Goal: Task Accomplishment & Management: Manage account settings

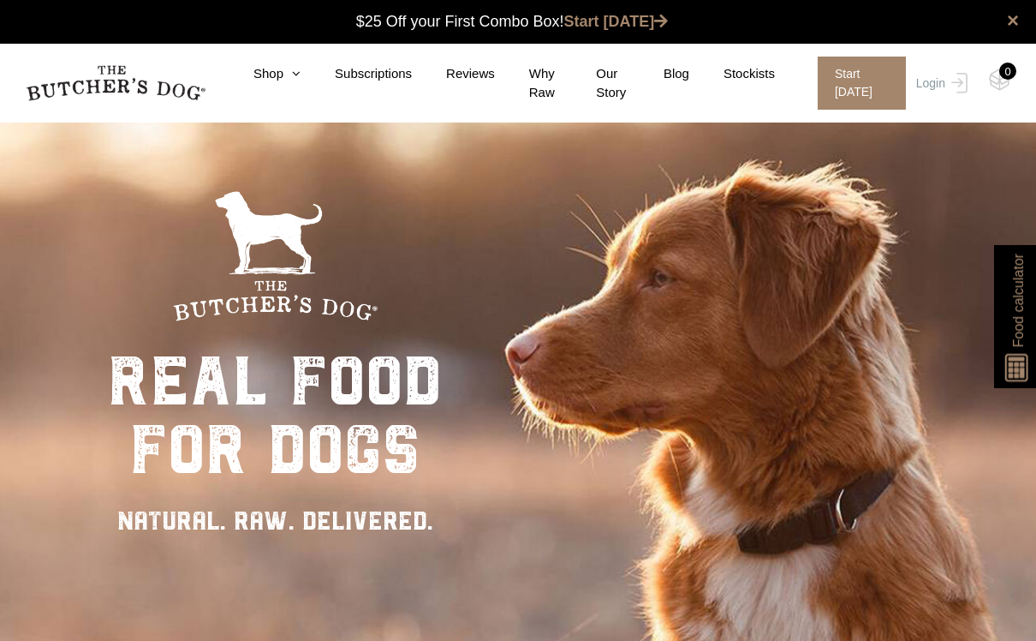
scroll to position [1, 0]
click at [941, 85] on link "Login" at bounding box center [940, 83] width 56 height 53
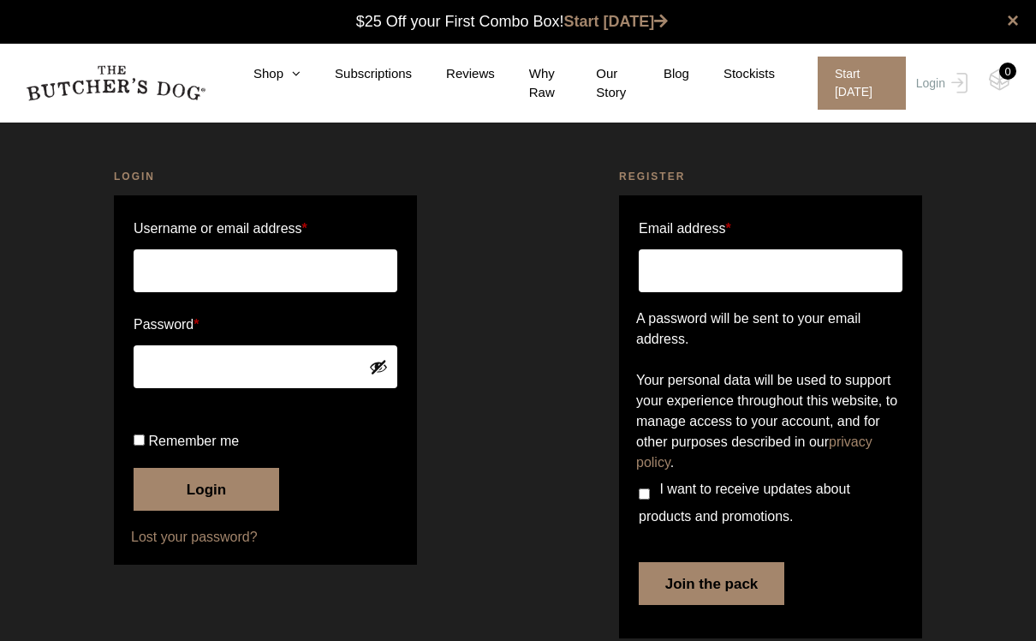
scroll to position [1, 0]
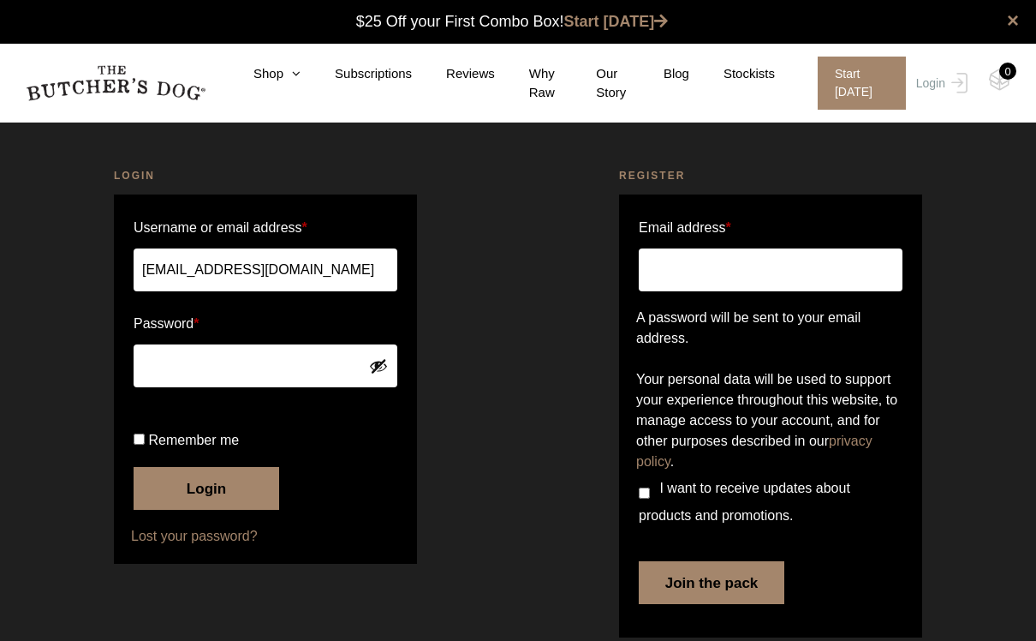
type input "[EMAIL_ADDRESS][DOMAIN_NAME]"
click at [206, 510] on button "Login" at bounding box center [207, 488] width 146 height 43
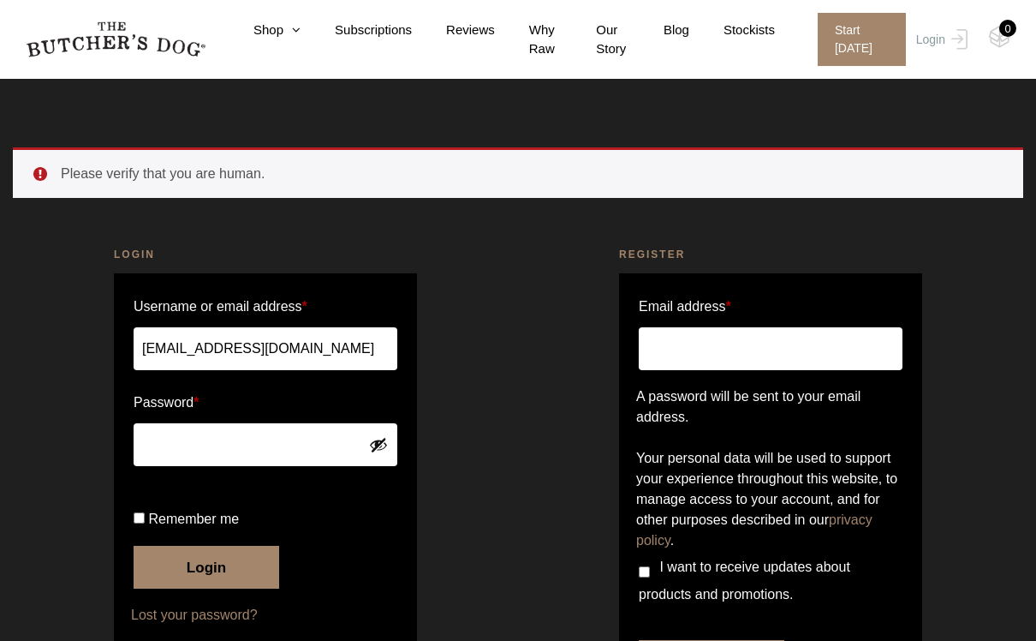
scroll to position [136, 0]
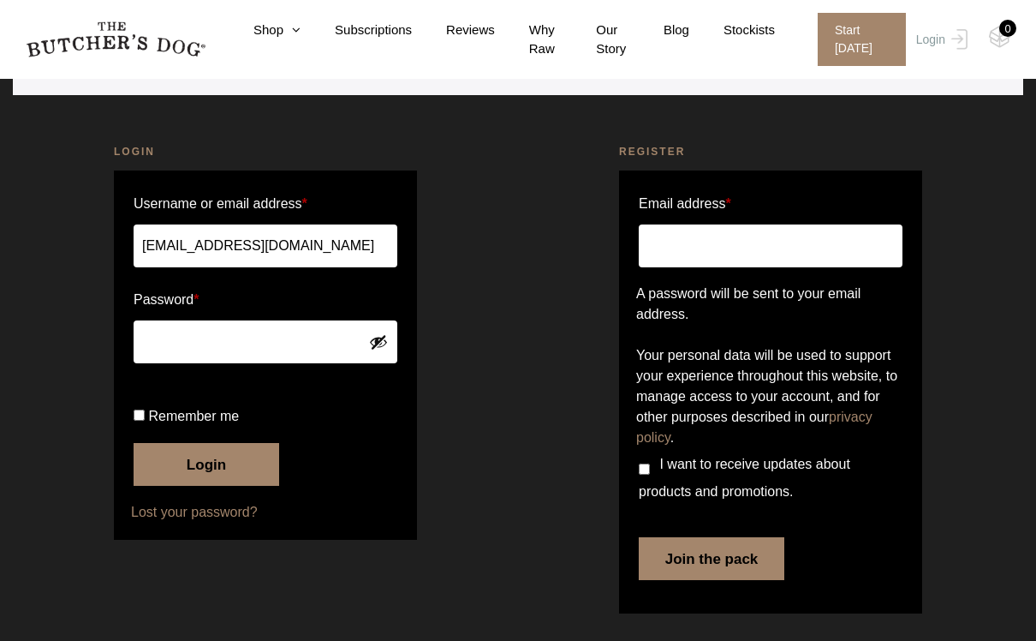
click at [145, 420] on input "Remember me" at bounding box center [139, 414] width 11 height 11
checkbox input "true"
click at [242, 486] on button "Login" at bounding box center [207, 464] width 146 height 43
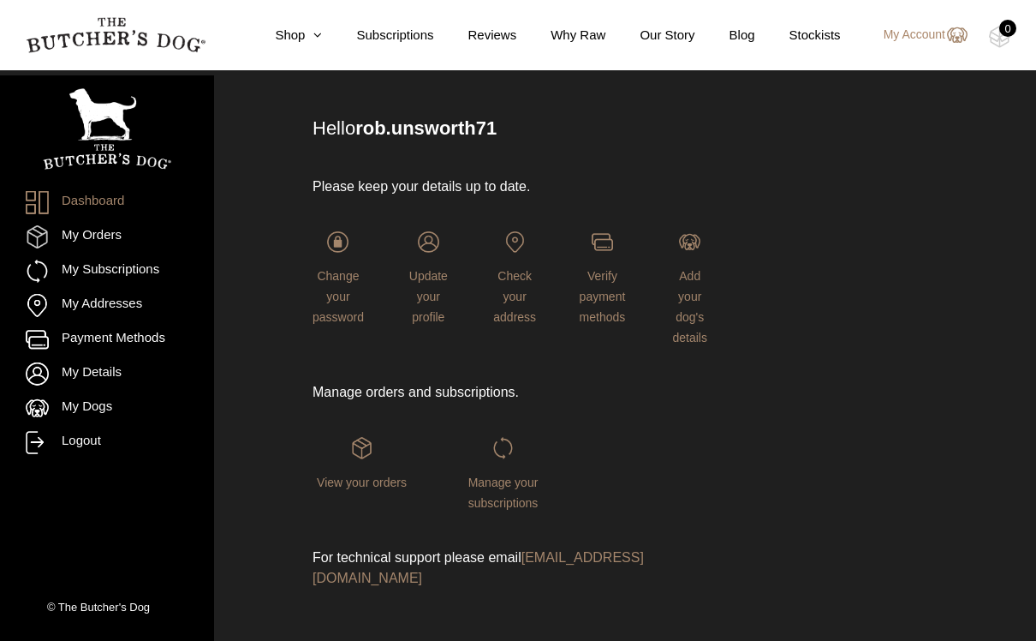
scroll to position [86, 0]
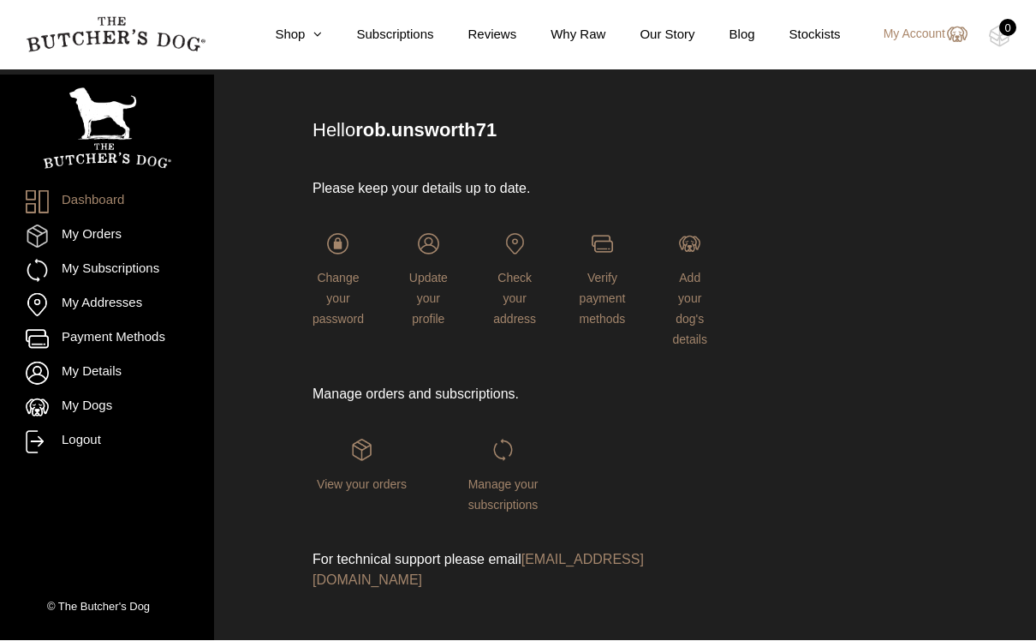
click at [499, 490] on span "Manage your subscriptions" at bounding box center [503, 495] width 70 height 34
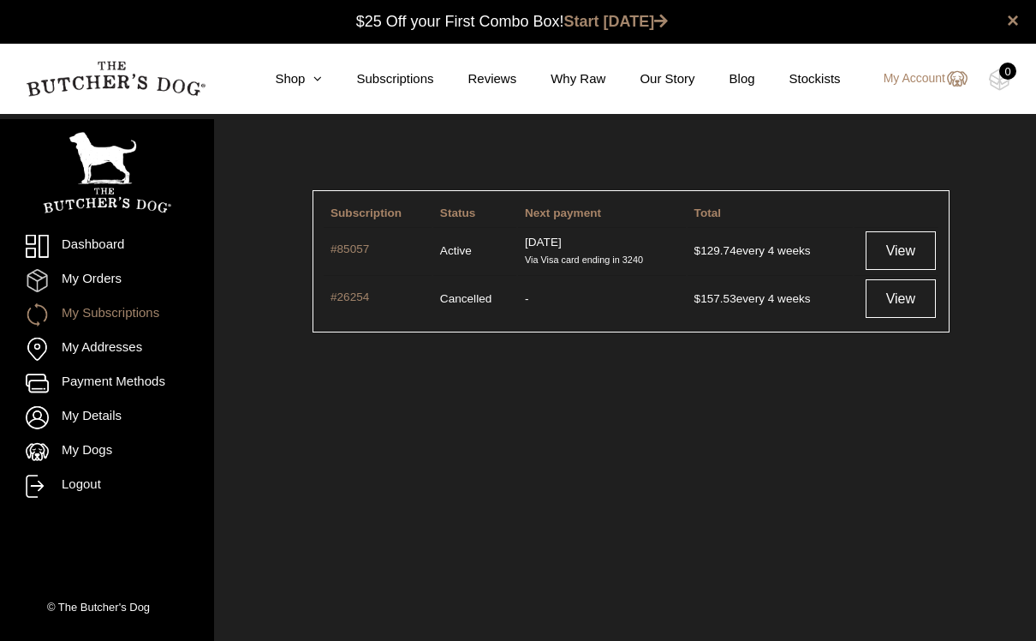
click at [905, 253] on link "View" at bounding box center [901, 250] width 70 height 39
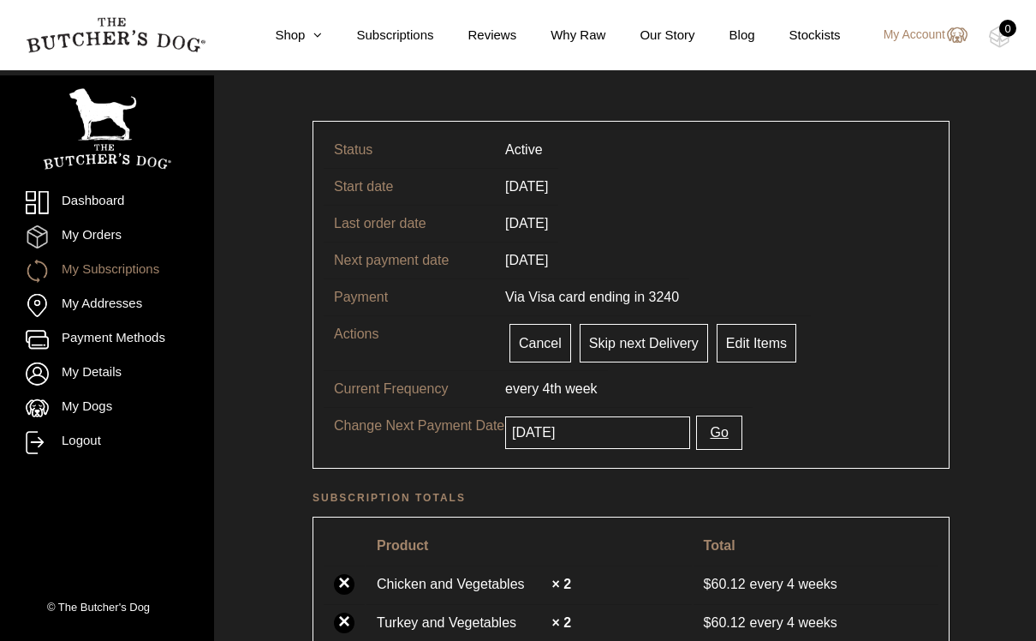
scroll to position [69, 0]
click at [766, 344] on link "Edit Items" at bounding box center [757, 344] width 80 height 39
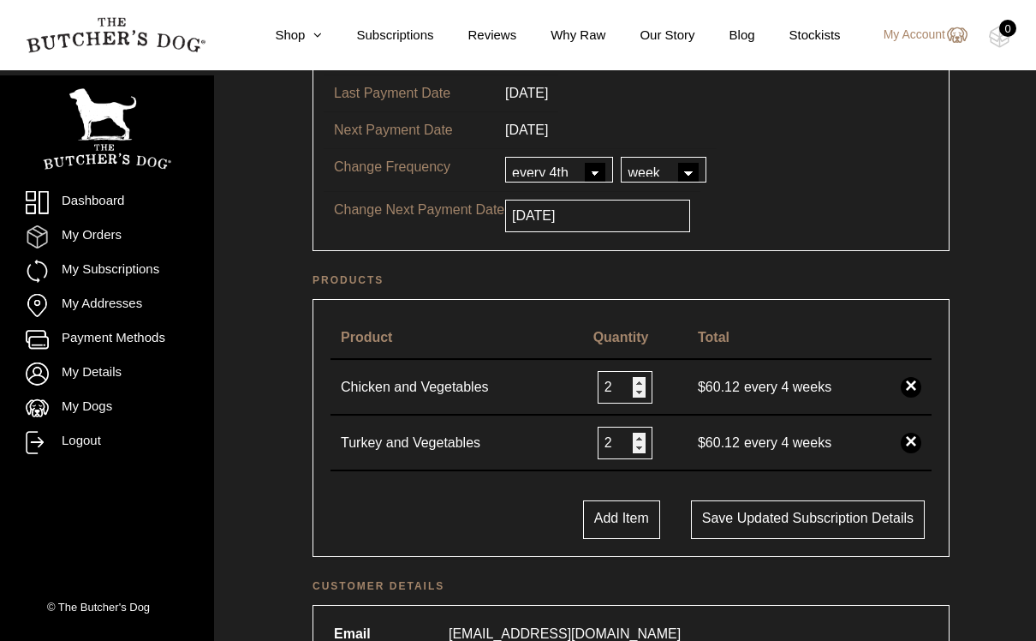
click at [624, 385] on input "2" at bounding box center [625, 387] width 55 height 33
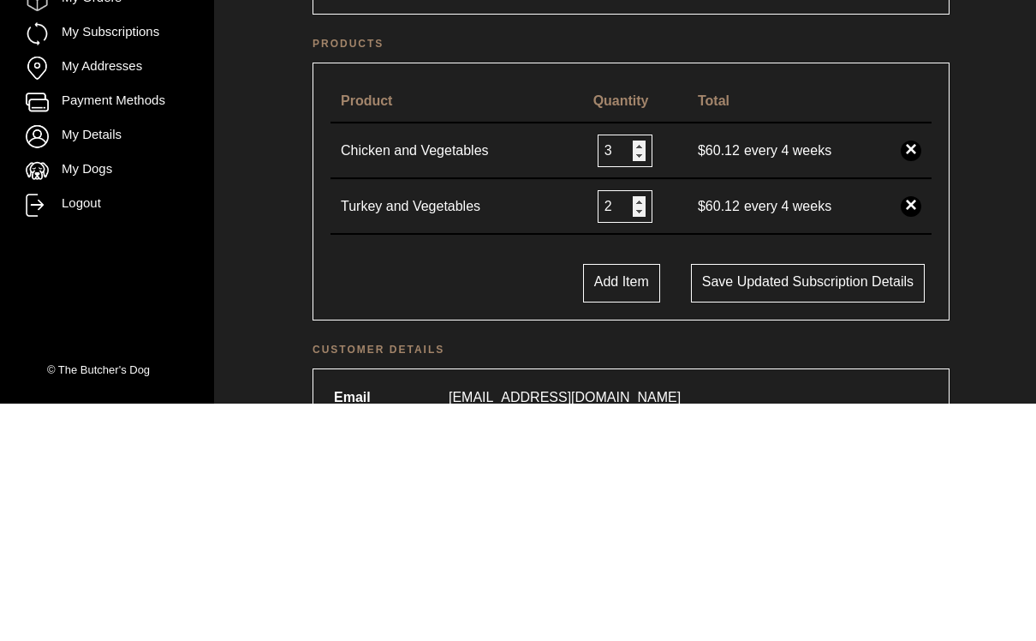
type input "3"
click at [629, 427] on input "2" at bounding box center [625, 443] width 55 height 33
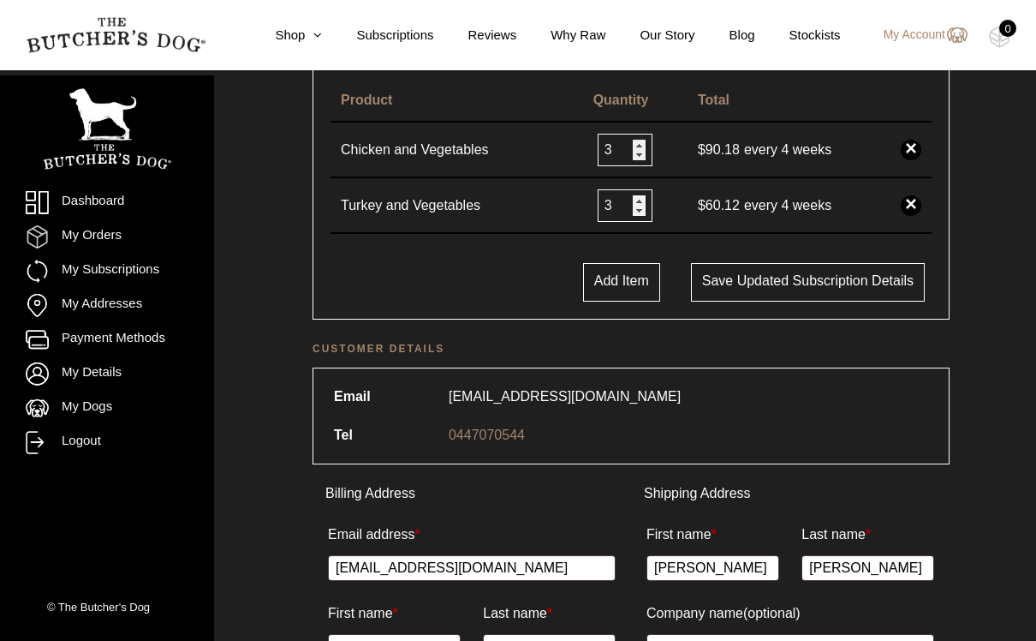
type input "3"
click at [796, 283] on button "Save updated subscription details" at bounding box center [808, 282] width 234 height 39
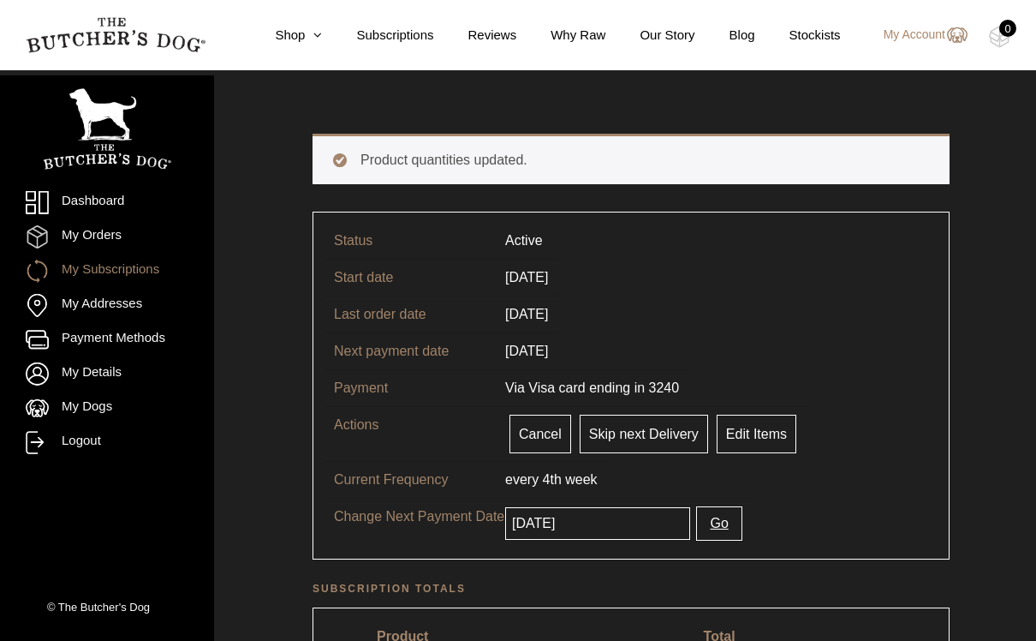
scroll to position [58, 0]
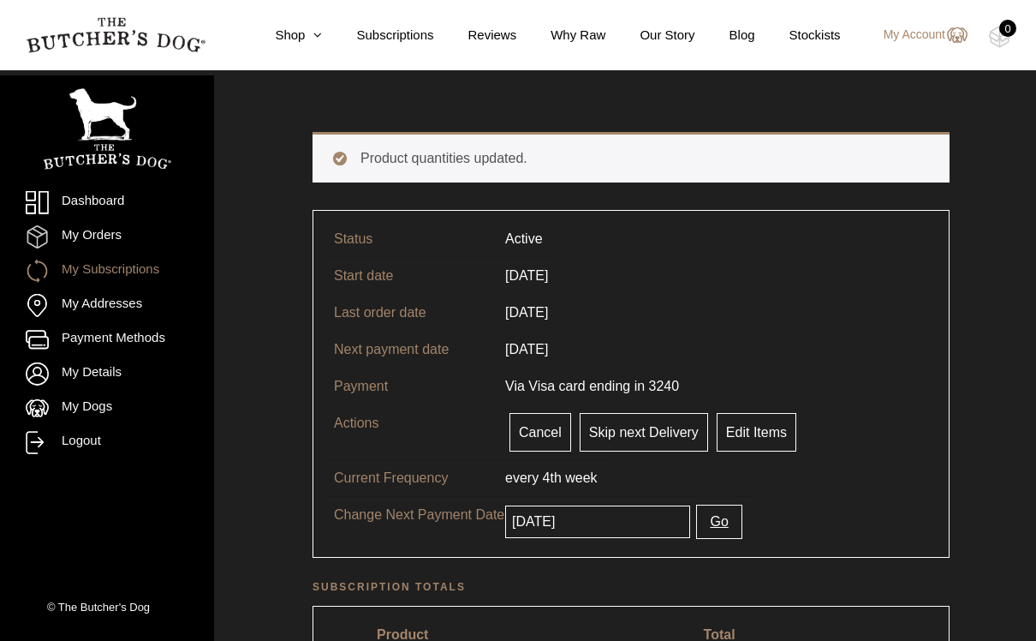
click at [600, 522] on input "[DATE]" at bounding box center [597, 521] width 185 height 33
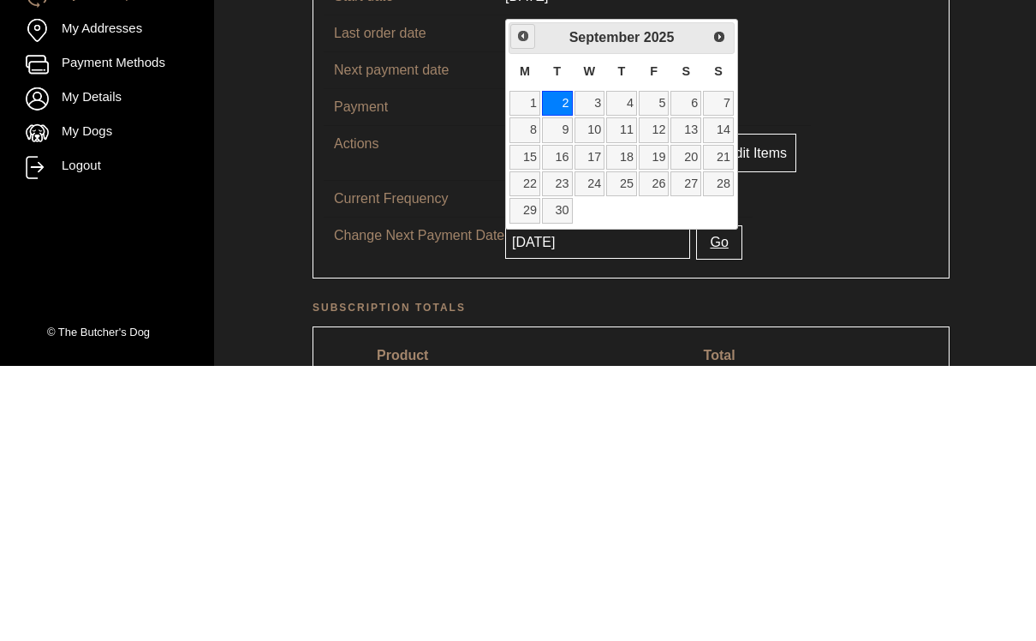
click at [529, 299] on link "Previous" at bounding box center [522, 311] width 25 height 25
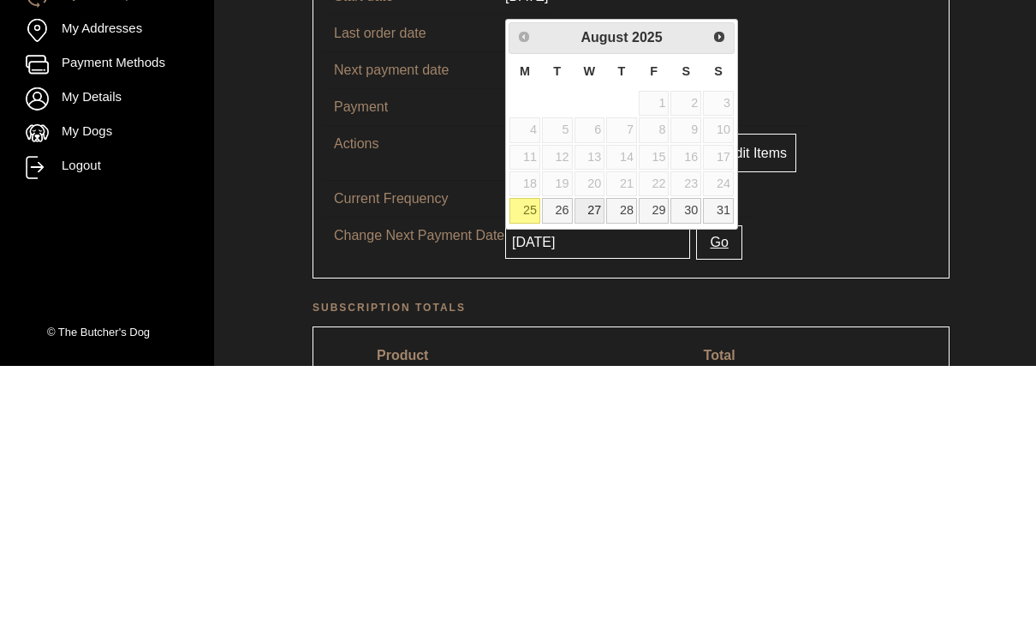
click at [591, 473] on link "27" at bounding box center [590, 485] width 31 height 25
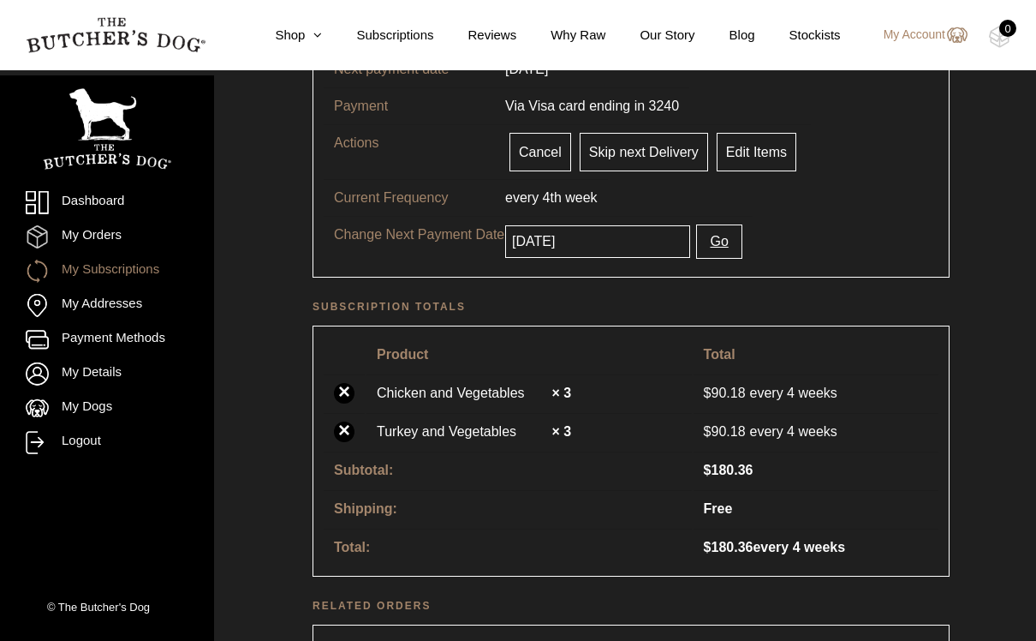
click at [607, 237] on input "[DATE]" at bounding box center [597, 241] width 185 height 33
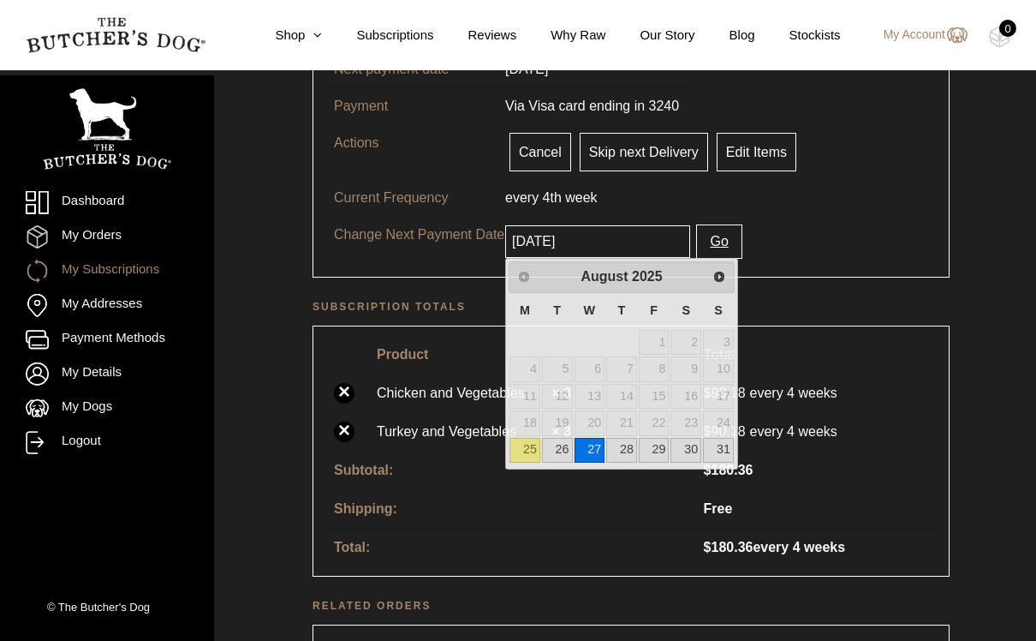
scroll to position [337, 0]
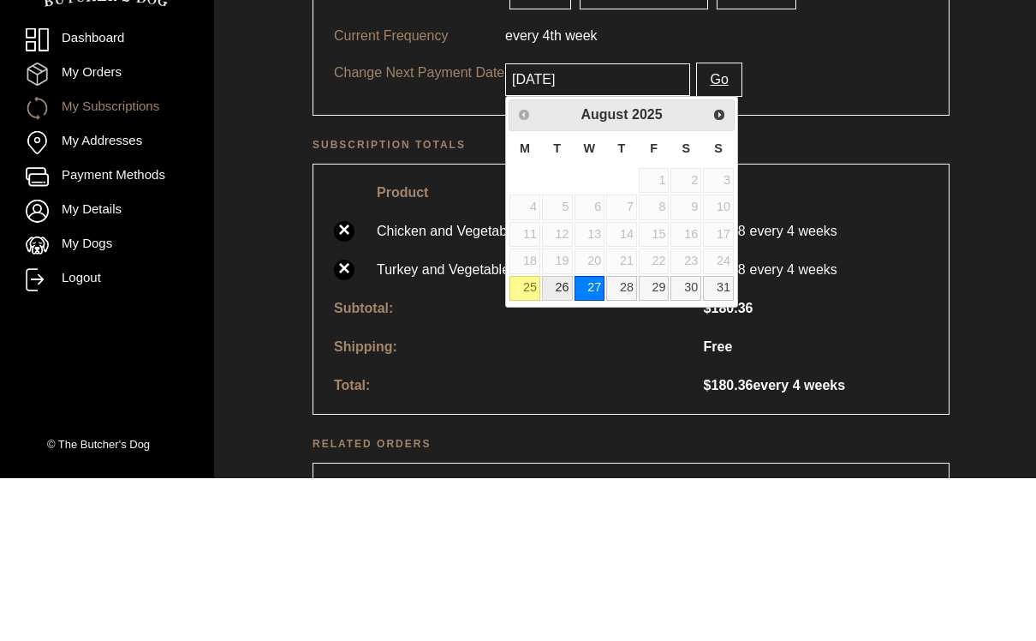
click at [569, 438] on link "26" at bounding box center [557, 450] width 31 height 25
type input "[DATE]"
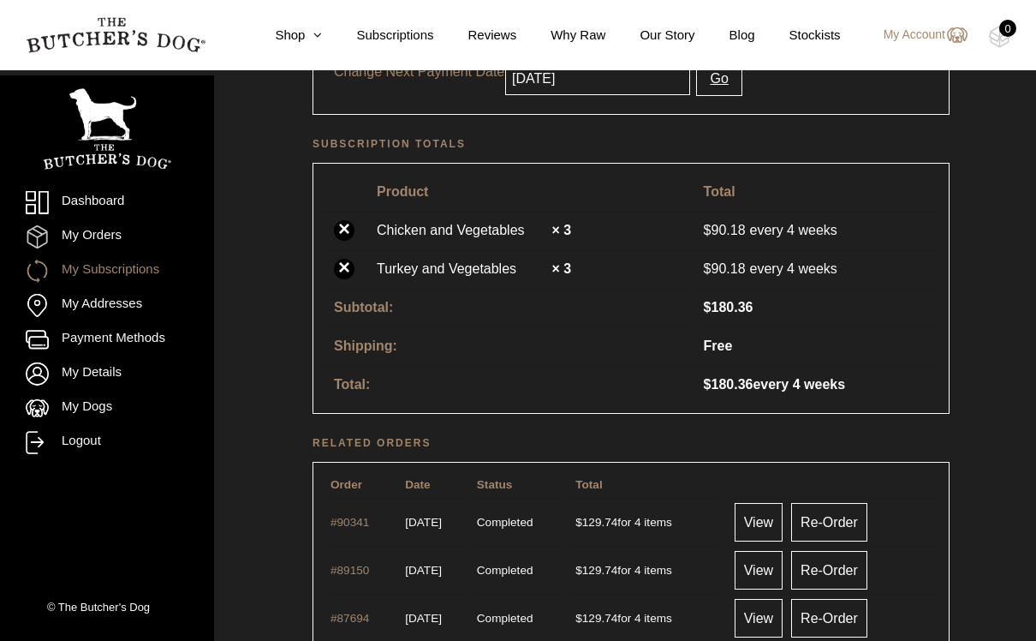
click at [727, 77] on button "Go" at bounding box center [718, 79] width 45 height 34
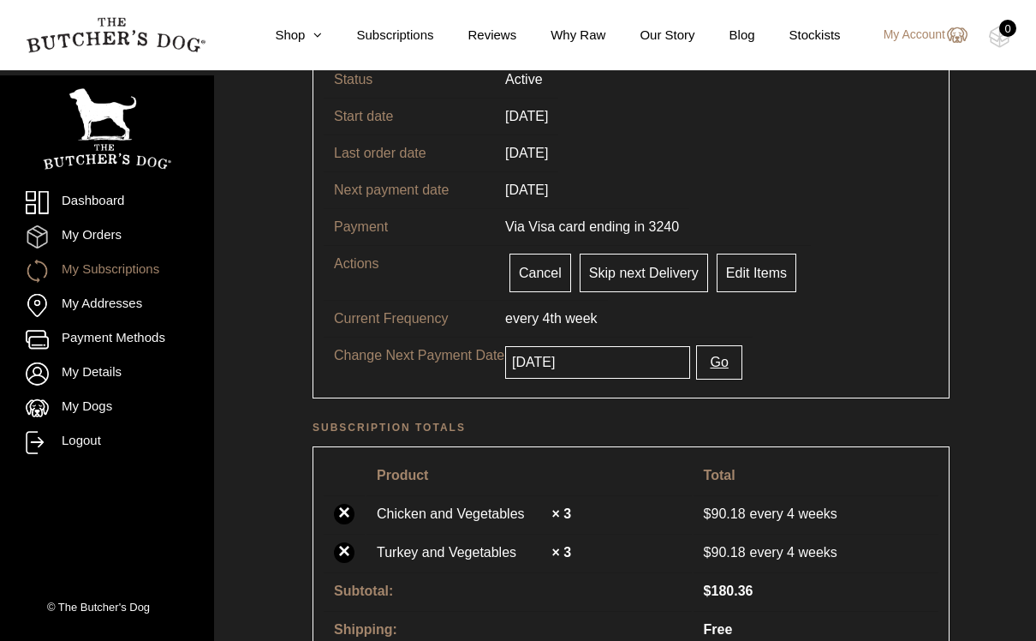
click at [626, 367] on input "2025-09-02" at bounding box center [597, 362] width 185 height 33
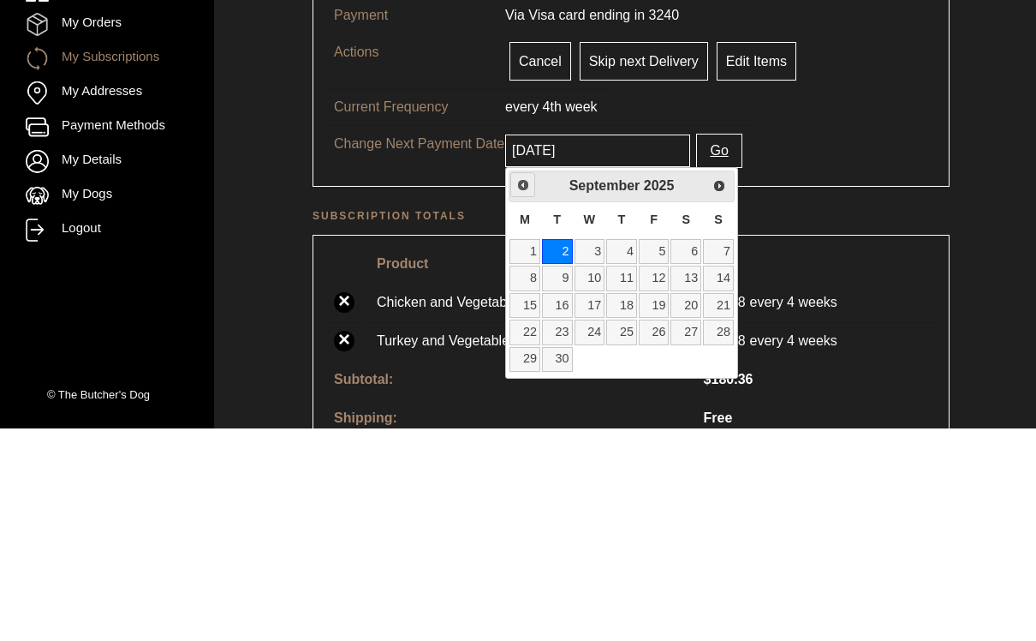
click at [522, 391] on span "Previous" at bounding box center [523, 398] width 14 height 14
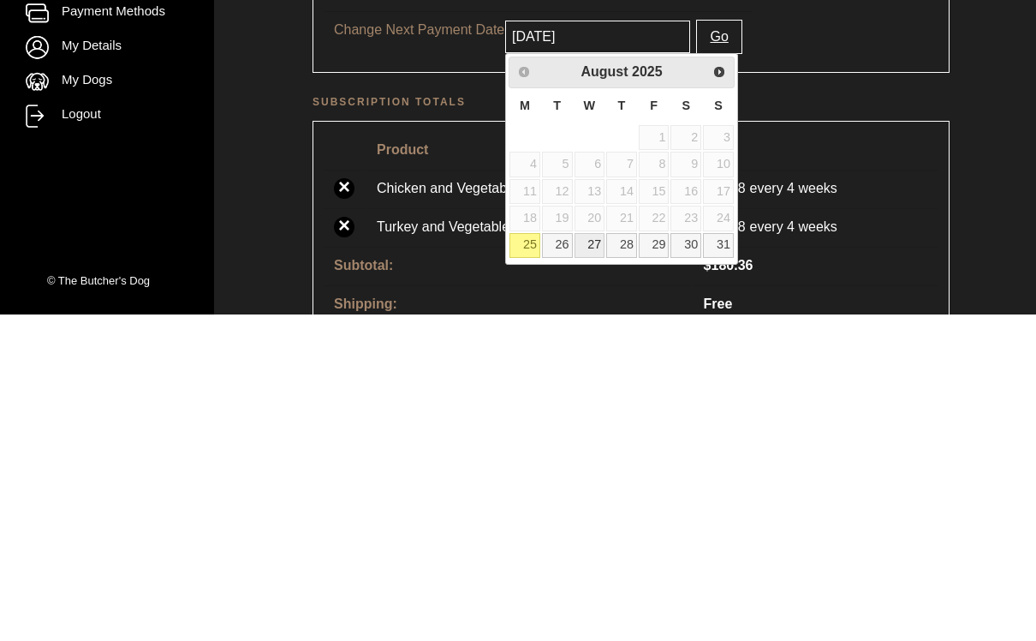
click at [603, 559] on link "27" at bounding box center [590, 571] width 31 height 25
type input "2025-08-27"
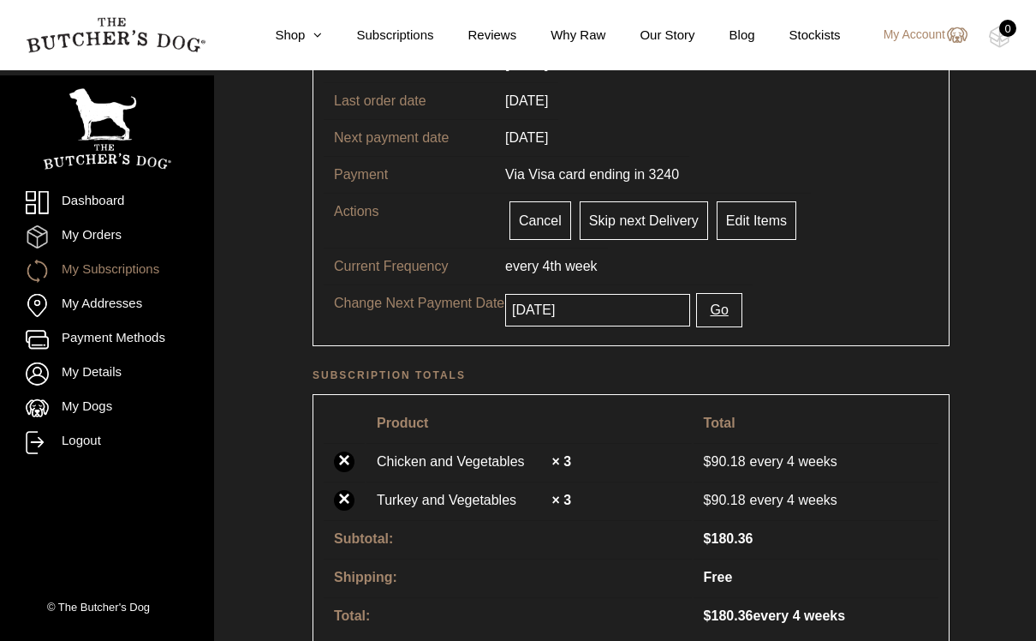
scroll to position [278, 0]
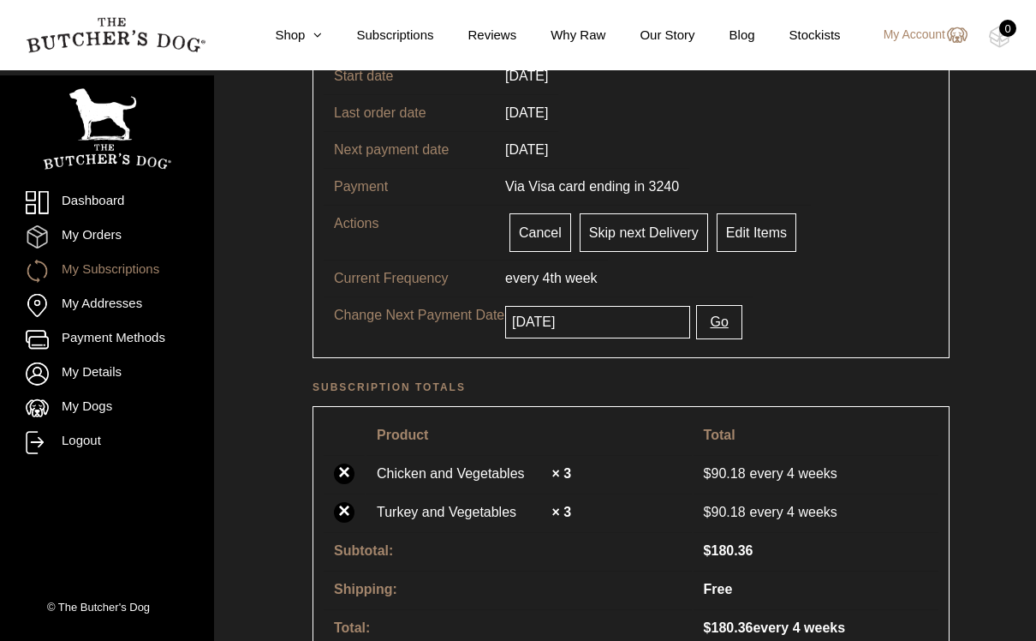
click at [725, 321] on button "Go" at bounding box center [718, 322] width 45 height 34
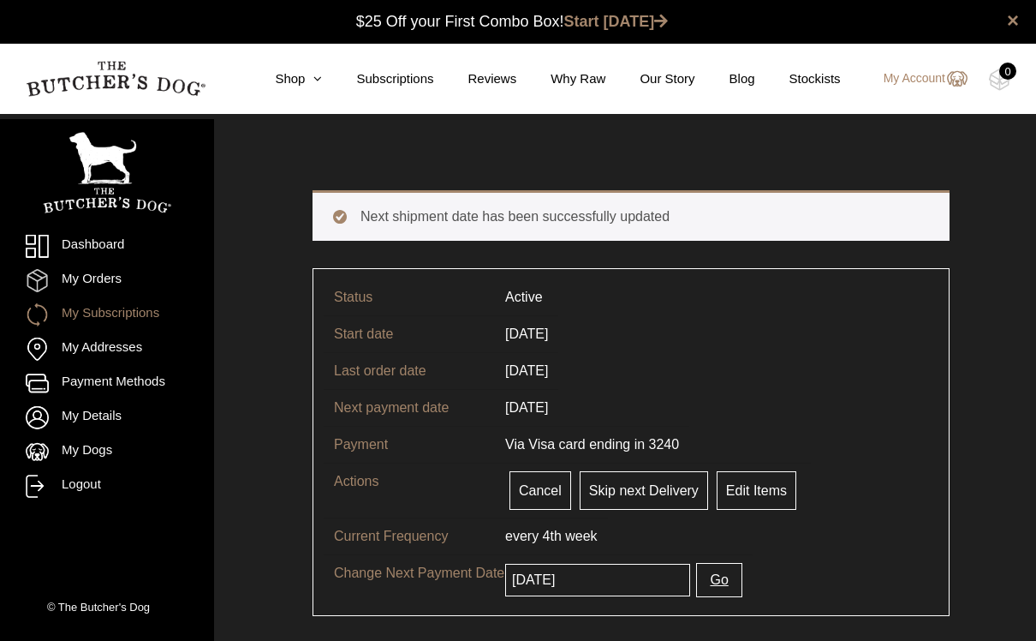
scroll to position [1, 0]
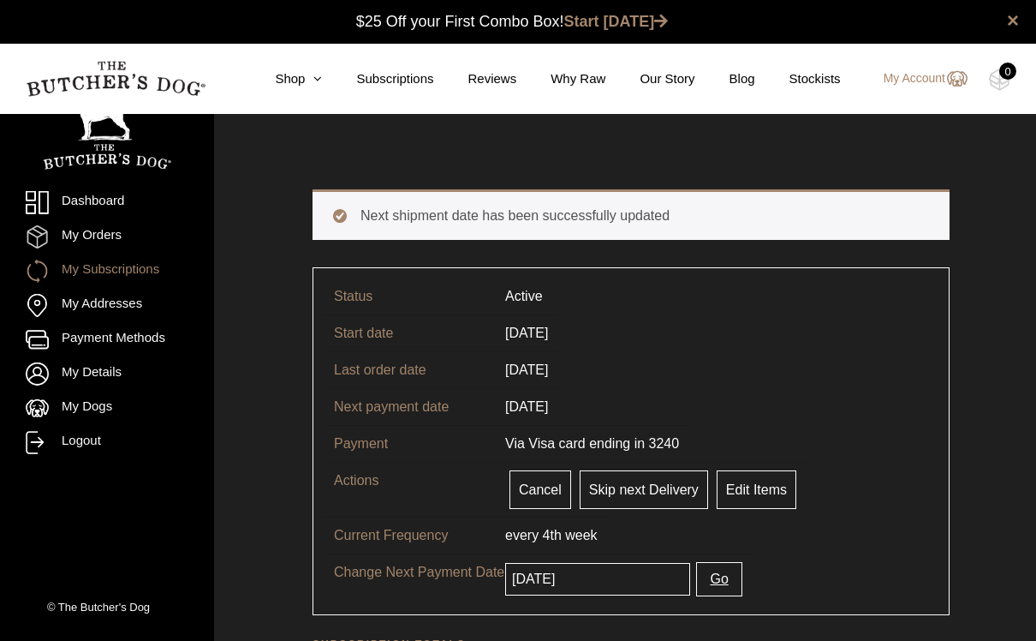
click at [110, 200] on link "Dashboard" at bounding box center [107, 202] width 163 height 23
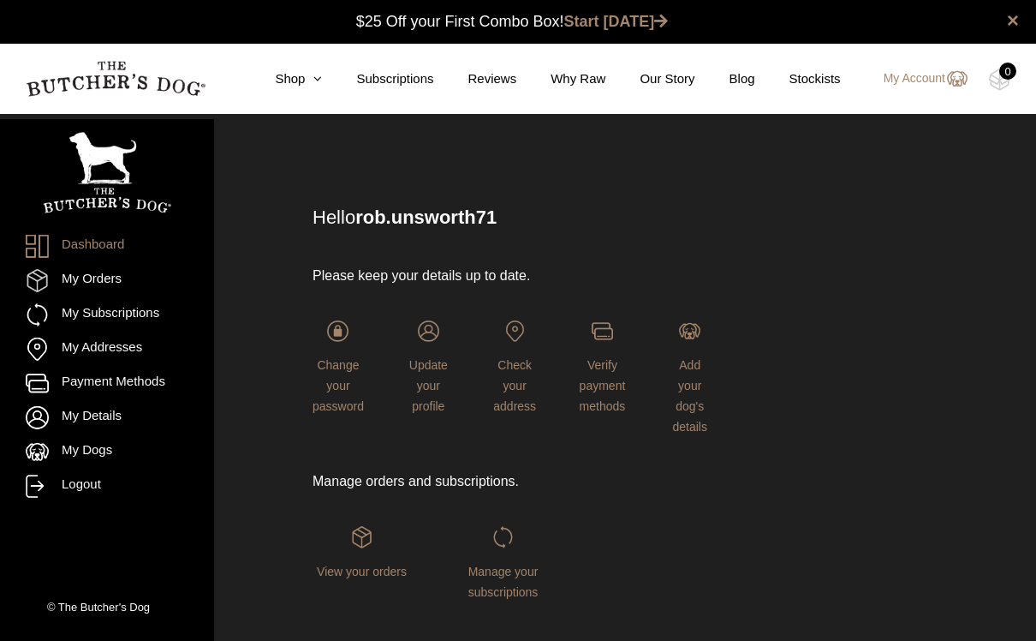
scroll to position [74, 0]
